Goal: Find specific page/section: Find specific page/section

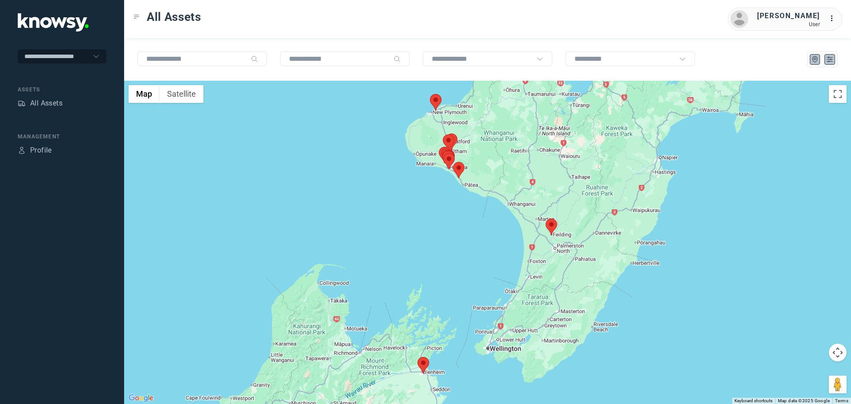
click at [831, 58] on icon "List" at bounding box center [829, 59] width 8 height 8
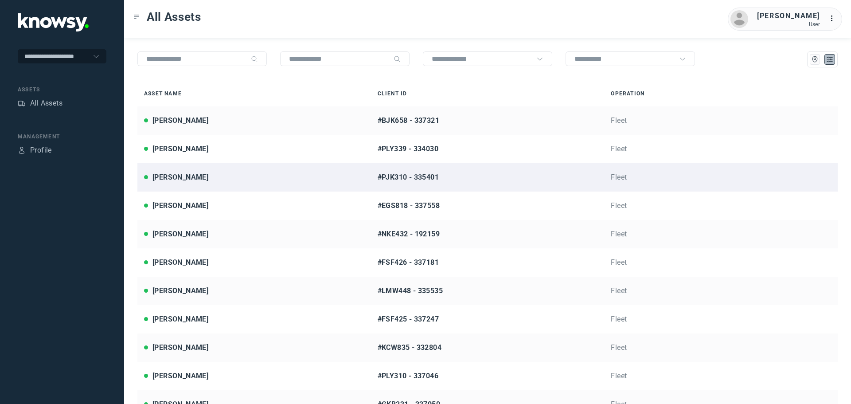
click at [223, 178] on div "[PERSON_NAME]" at bounding box center [254, 177] width 220 height 11
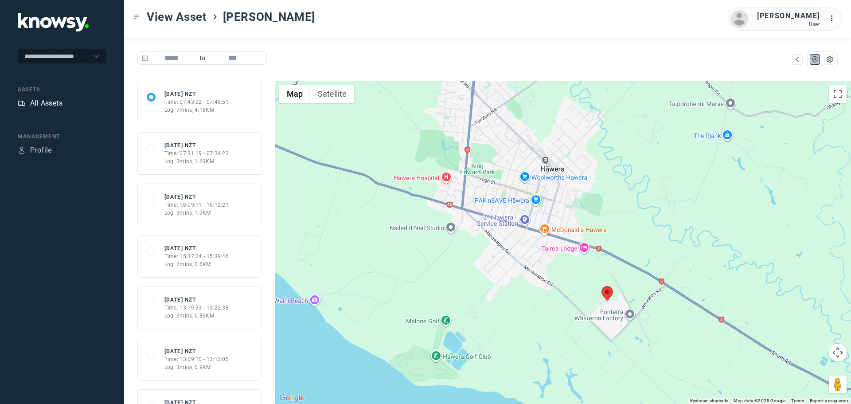
click at [50, 108] on div "All Assets" at bounding box center [46, 103] width 32 height 11
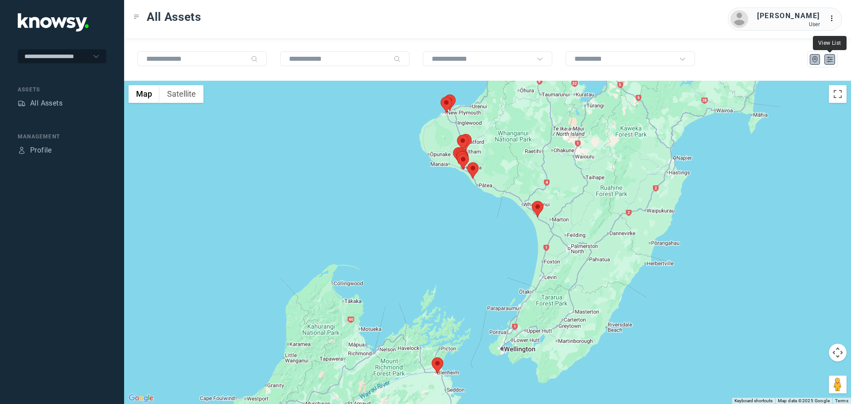
click at [829, 58] on icon "List" at bounding box center [829, 59] width 8 height 8
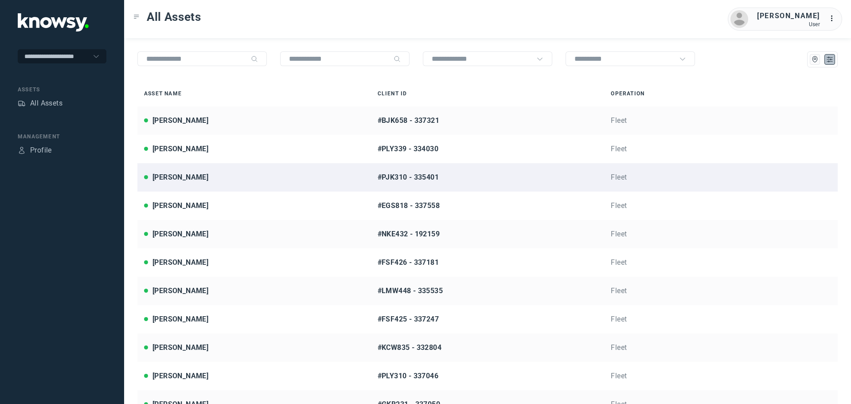
click at [177, 174] on div "[PERSON_NAME]" at bounding box center [180, 177] width 56 height 11
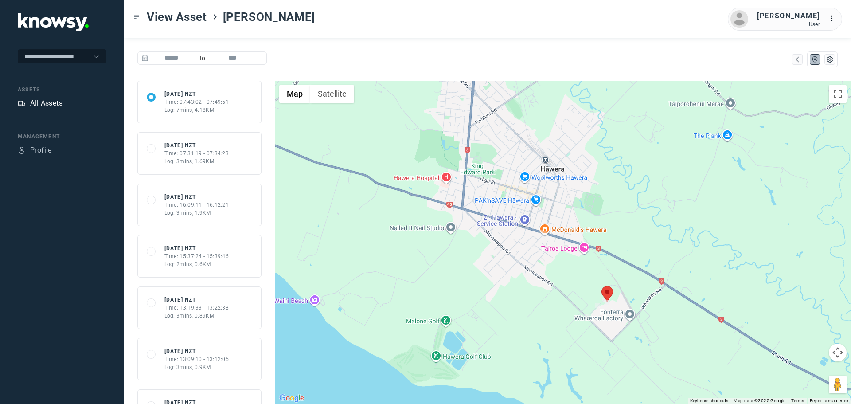
click at [49, 98] on div "All Assets" at bounding box center [46, 103] width 32 height 11
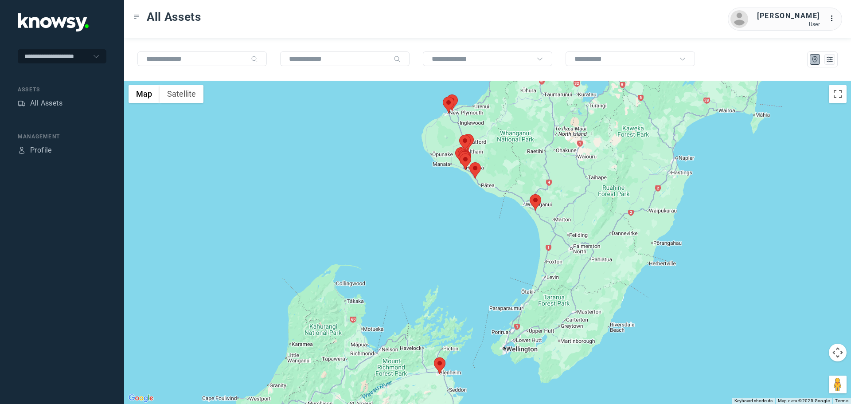
click at [529, 194] on area at bounding box center [529, 194] width 0 height 0
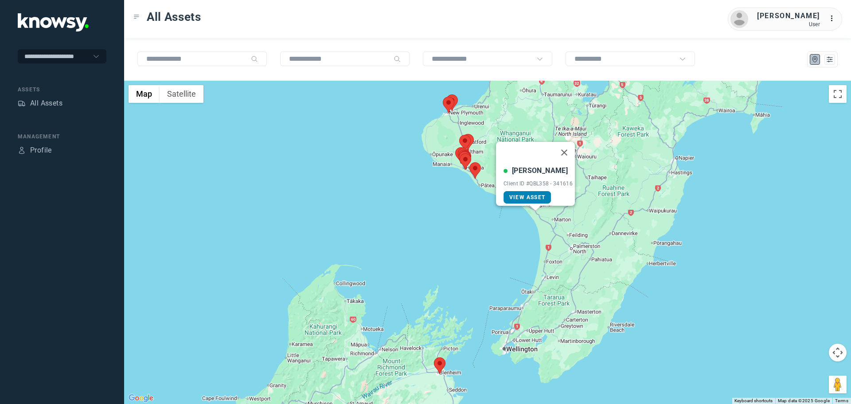
click at [540, 194] on link "View Asset" at bounding box center [526, 197] width 47 height 12
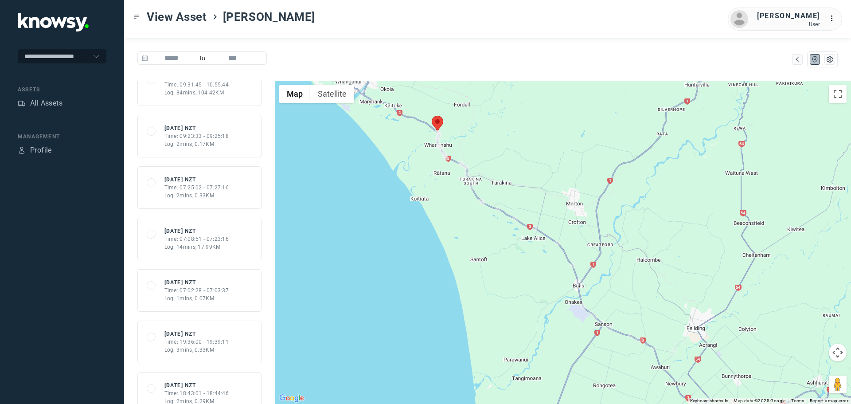
scroll to position [69, 0]
click at [242, 295] on div "68e7f8bf34bd1618cbc8b60a [DATE] NZT Time: 07:02:28 - 07:03:37 Log: 1mins, 0.07KM" at bounding box center [199, 290] width 105 height 24
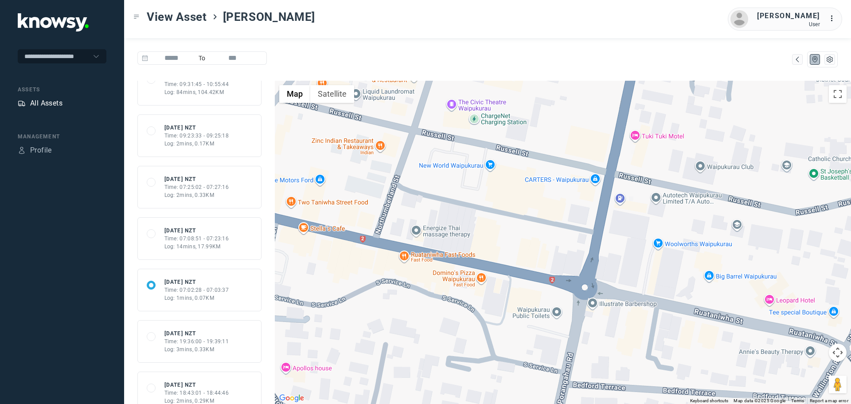
click at [56, 99] on div "All Assets" at bounding box center [46, 103] width 32 height 11
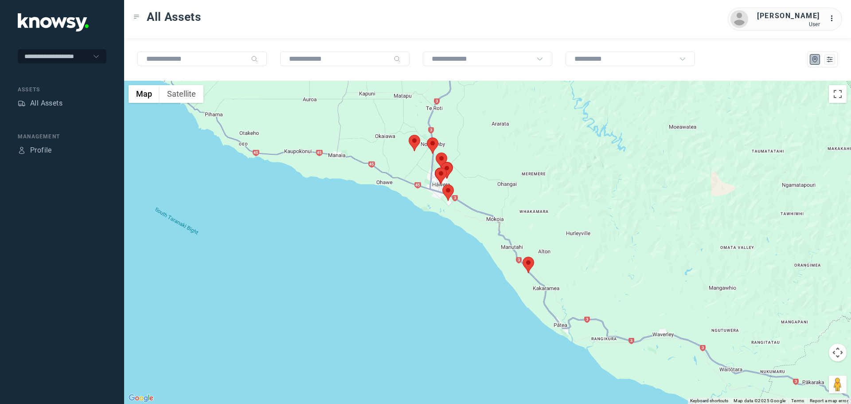
click at [442, 184] on area at bounding box center [442, 184] width 0 height 0
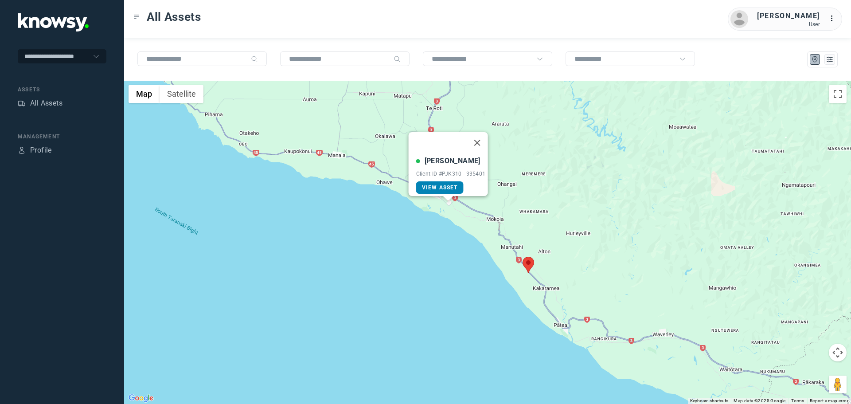
click at [455, 182] on link "View Asset" at bounding box center [439, 187] width 47 height 12
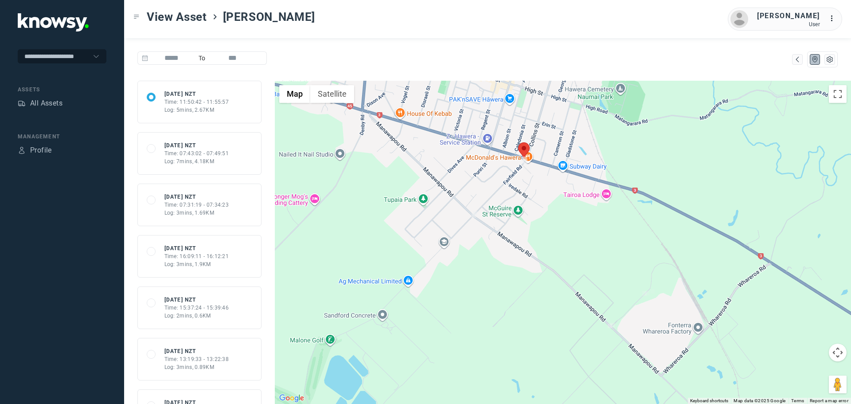
drag, startPoint x: 52, startPoint y: 102, endPoint x: 73, endPoint y: 15, distance: 90.1
click at [53, 102] on div "All Assets" at bounding box center [46, 103] width 32 height 11
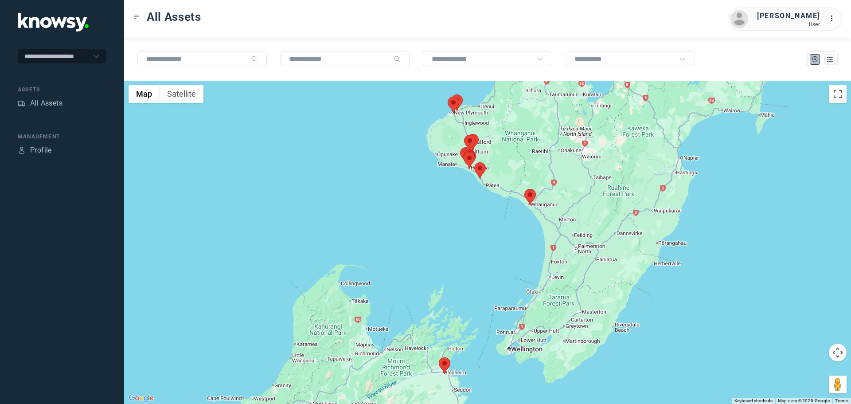
click at [474, 162] on area at bounding box center [474, 162] width 0 height 0
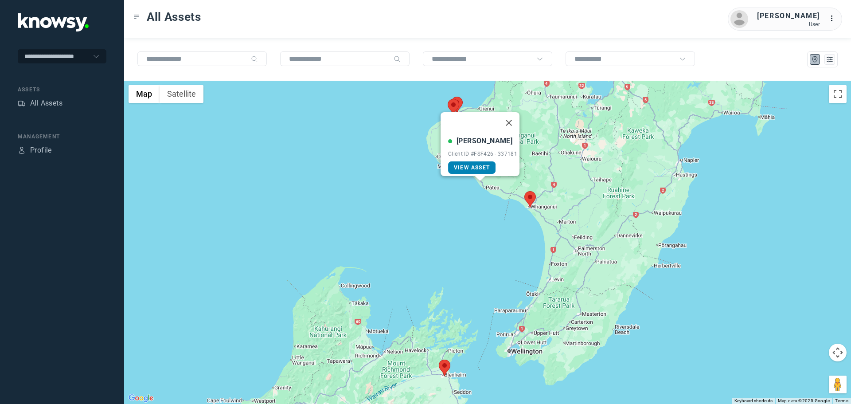
click at [481, 166] on link "View Asset" at bounding box center [471, 167] width 47 height 12
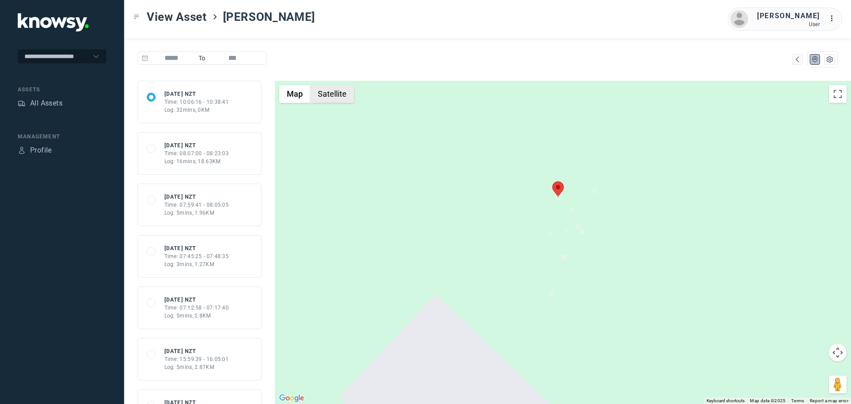
click at [323, 98] on button "Satellite" at bounding box center [332, 94] width 44 height 18
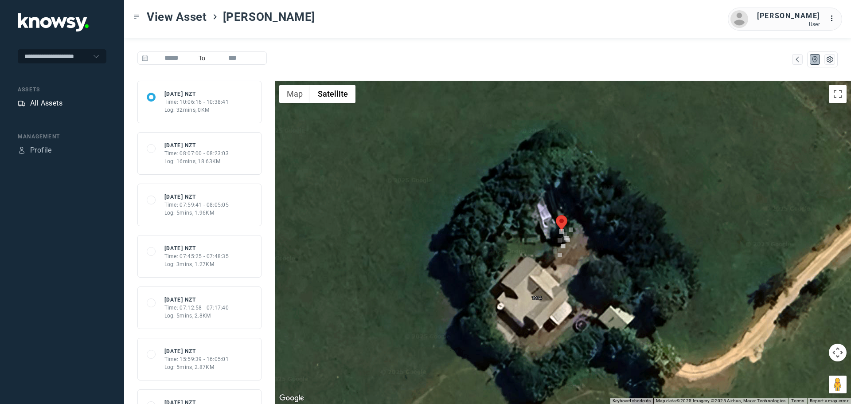
click at [49, 105] on div "All Assets" at bounding box center [46, 103] width 32 height 11
